Goal: Task Accomplishment & Management: Manage account settings

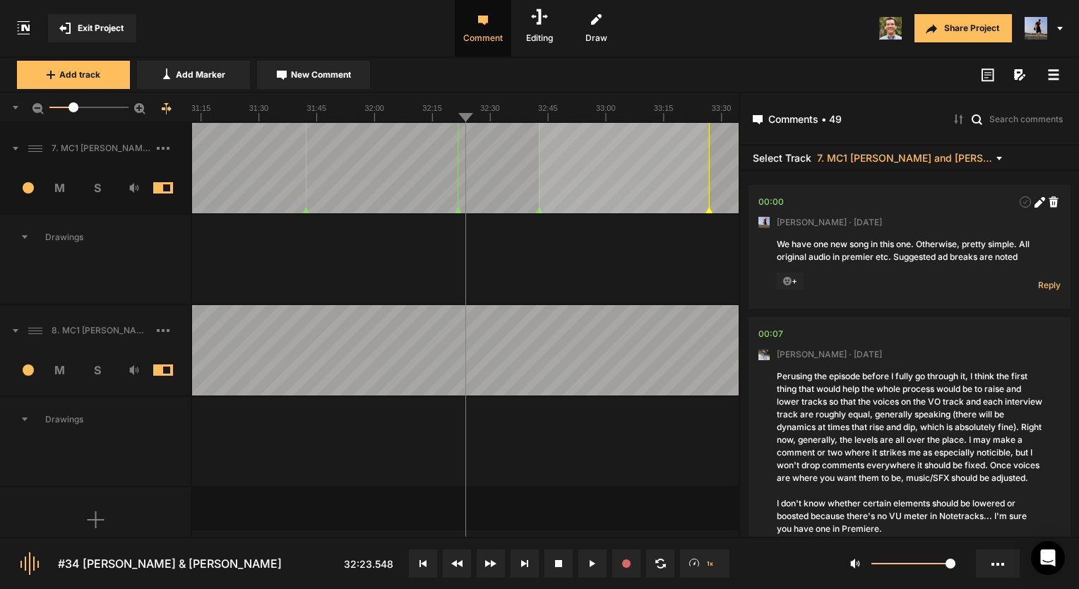
scroll to position [5936, 0]
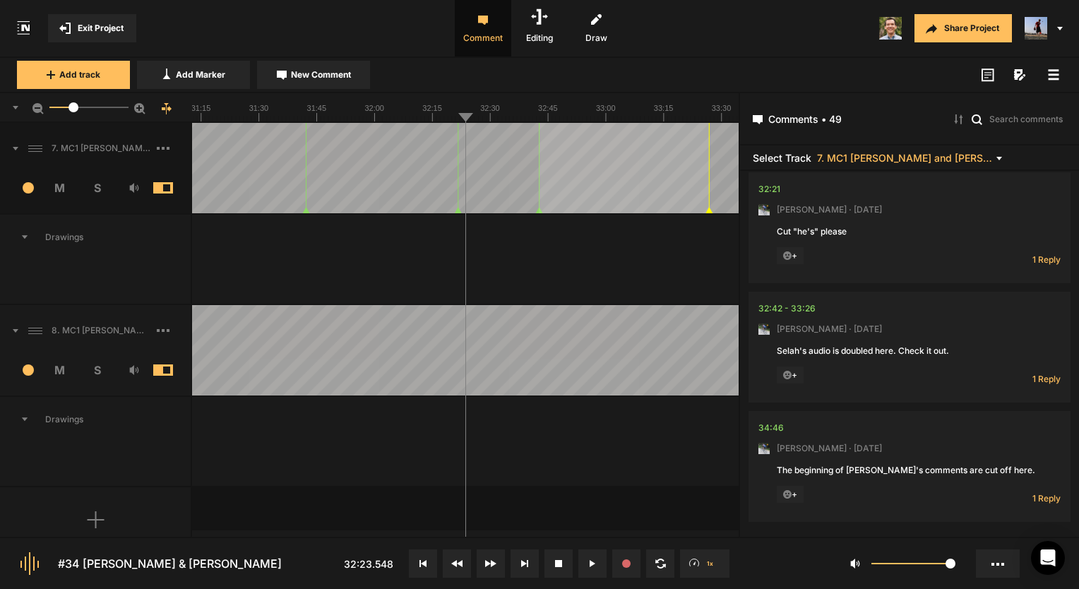
click at [100, 36] on button "Exit Project" at bounding box center [92, 28] width 88 height 28
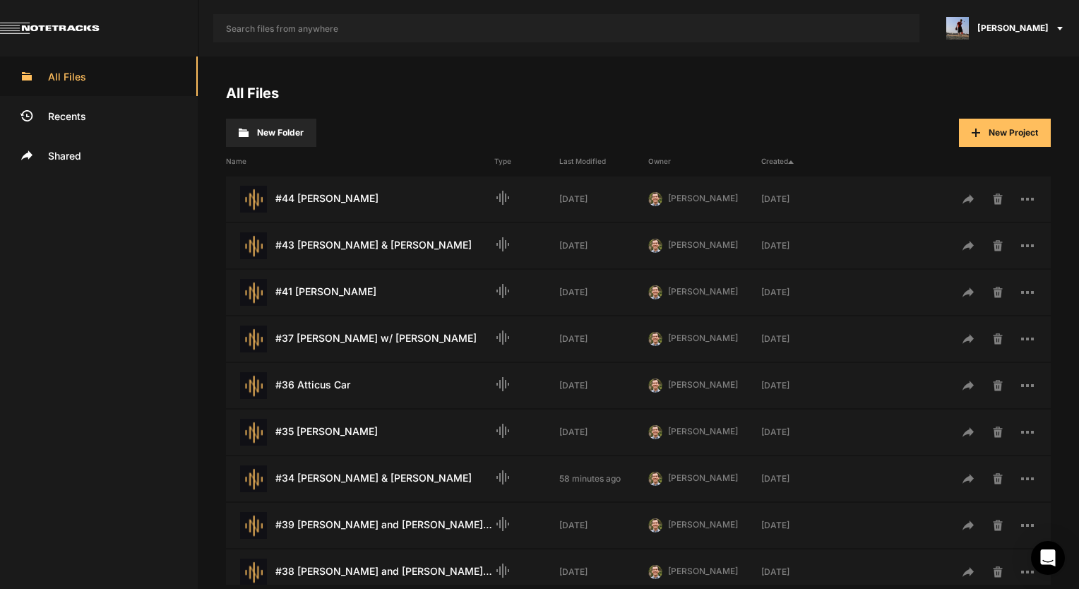
click at [1024, 32] on span "[PERSON_NAME]" at bounding box center [1013, 28] width 71 height 13
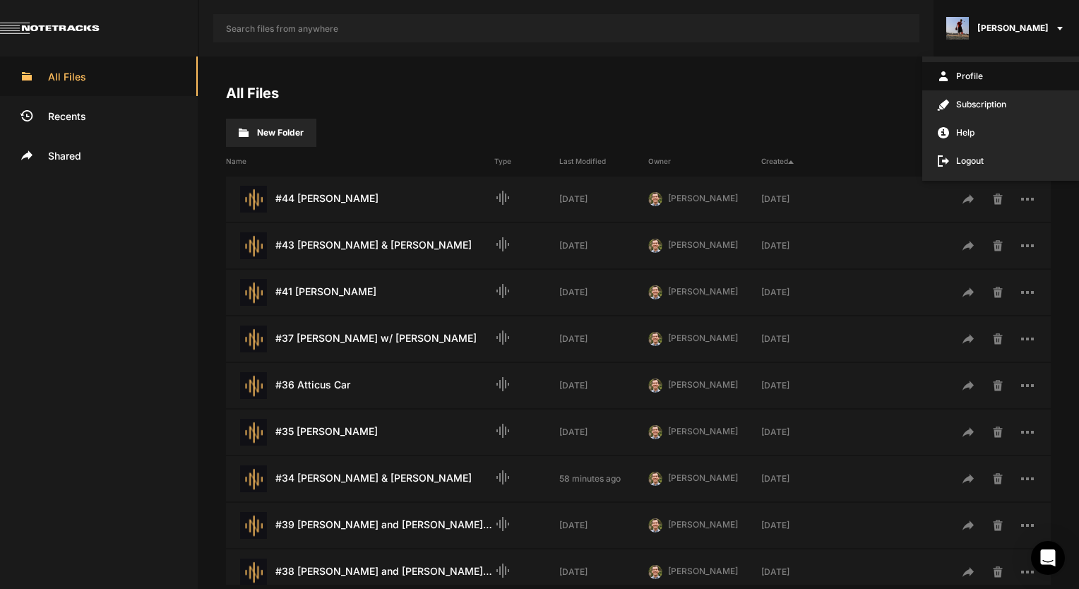
click at [980, 78] on span "Profile" at bounding box center [1001, 76] width 157 height 28
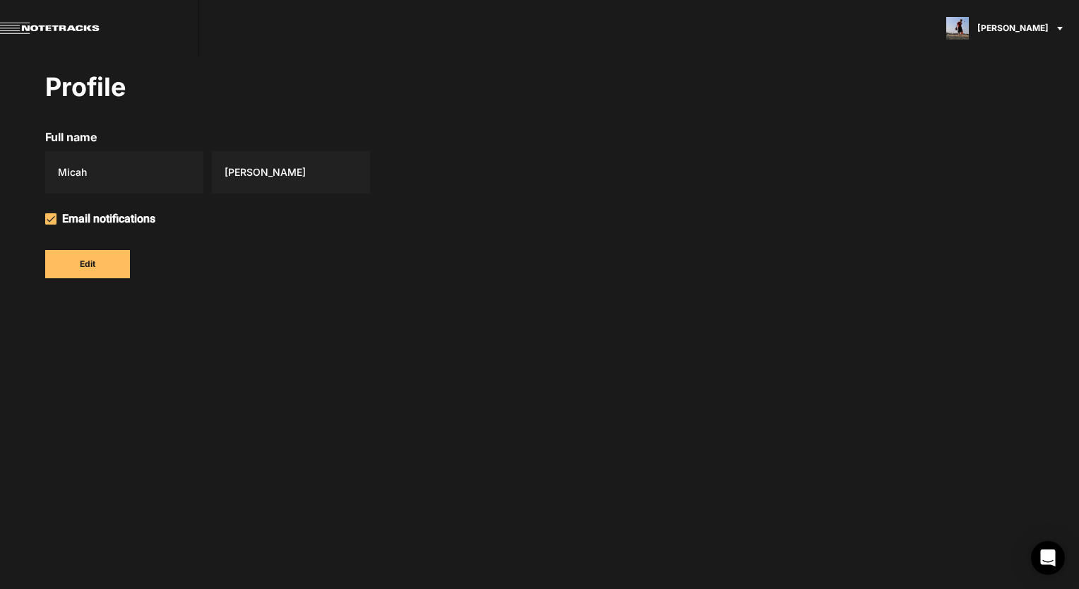
click at [53, 25] on link at bounding box center [99, 28] width 199 height 57
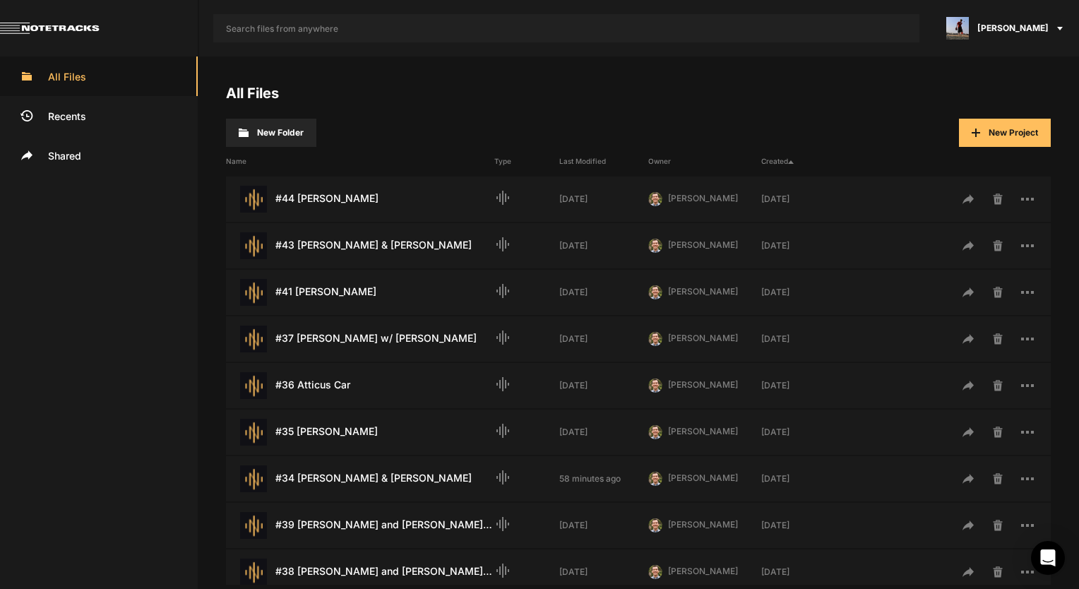
click at [1020, 20] on div "[PERSON_NAME]" at bounding box center [1007, 28] width 146 height 57
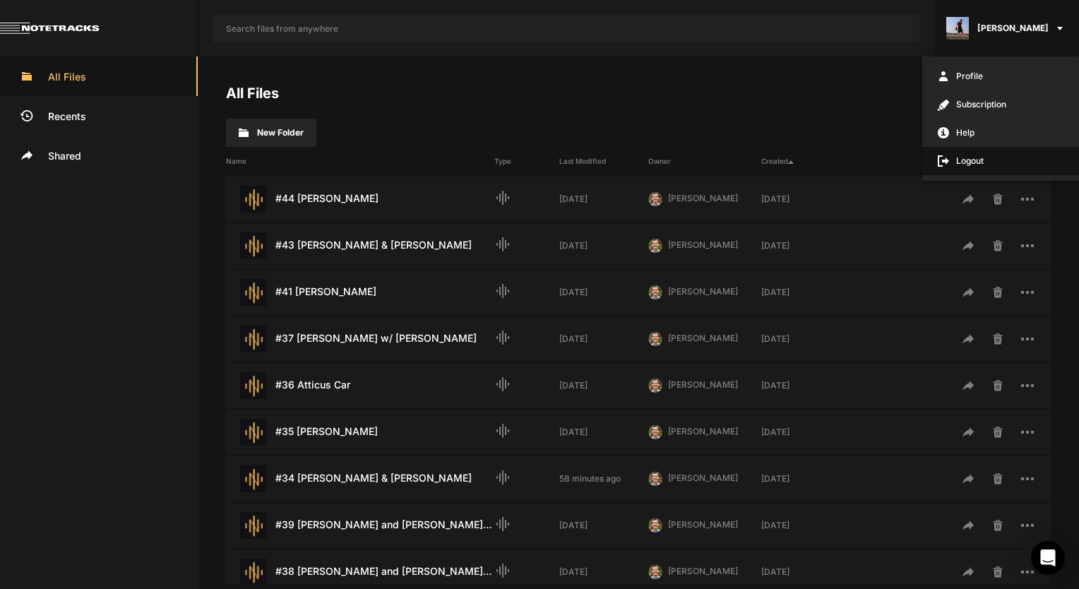
click at [982, 158] on span "Logout" at bounding box center [1001, 161] width 157 height 28
